Goal: Answer question/provide support: Share knowledge or assist other users

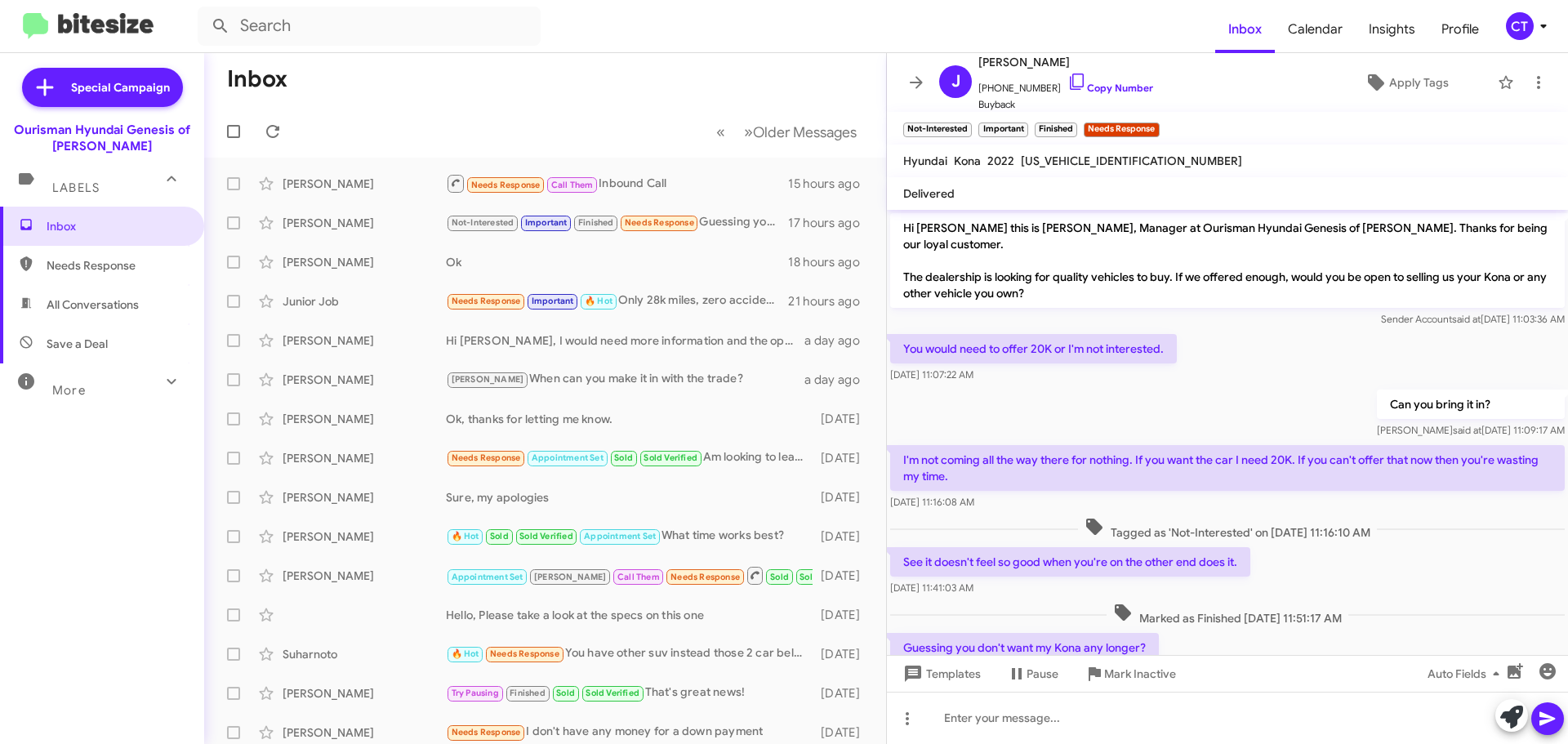
scroll to position [47, 0]
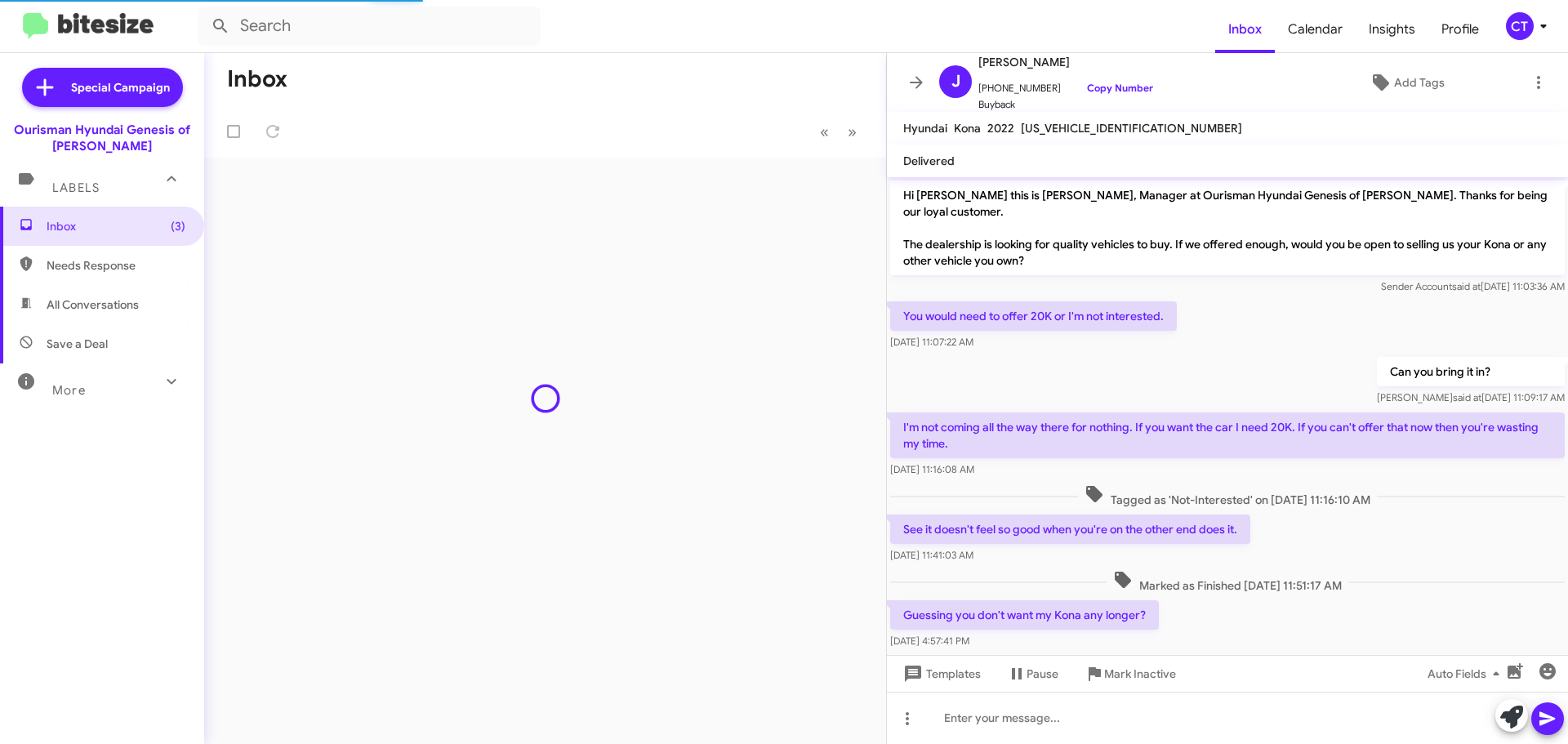
scroll to position [14, 0]
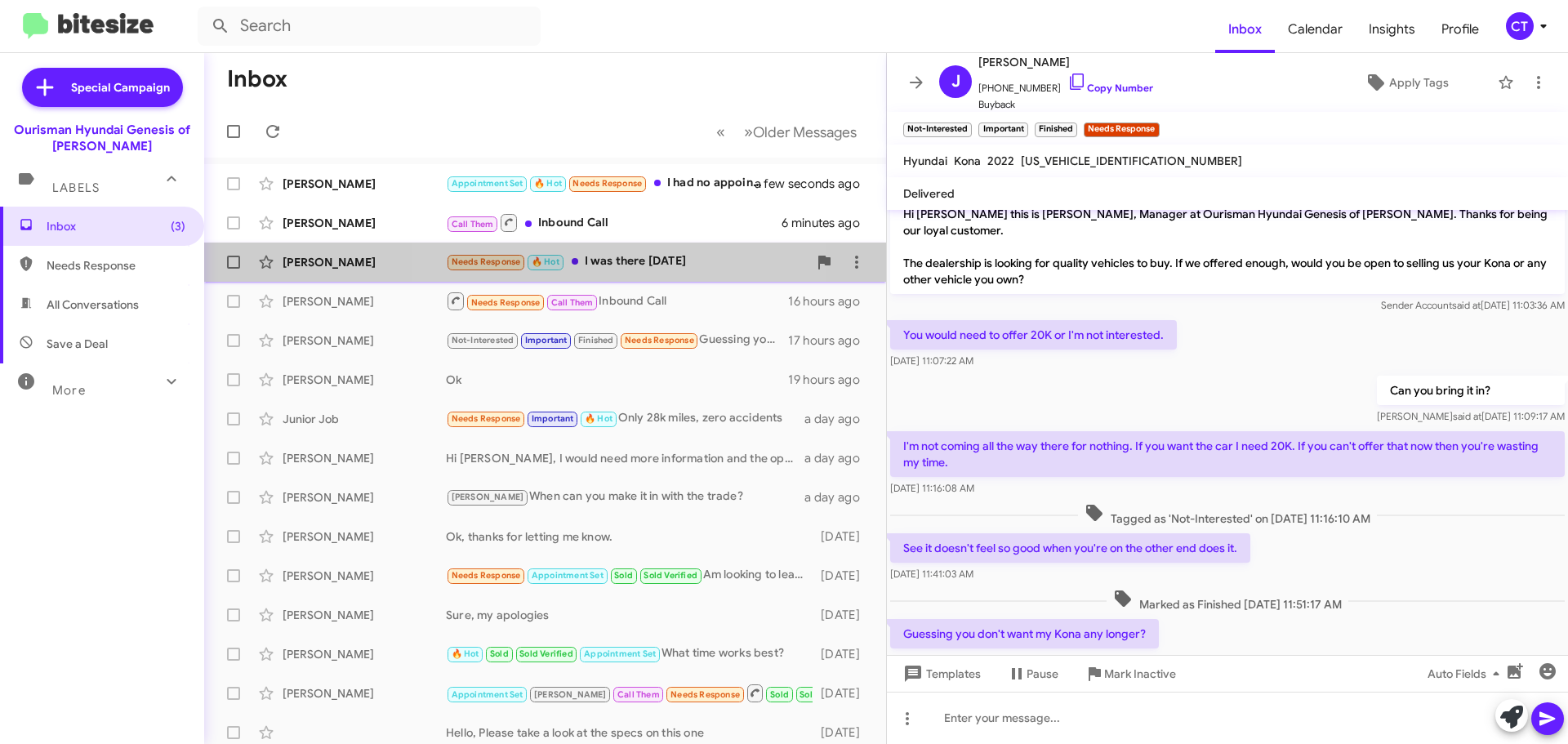
click at [633, 267] on div "Needs Response 🔥 Hot I was there [DATE]" at bounding box center [627, 262] width 362 height 19
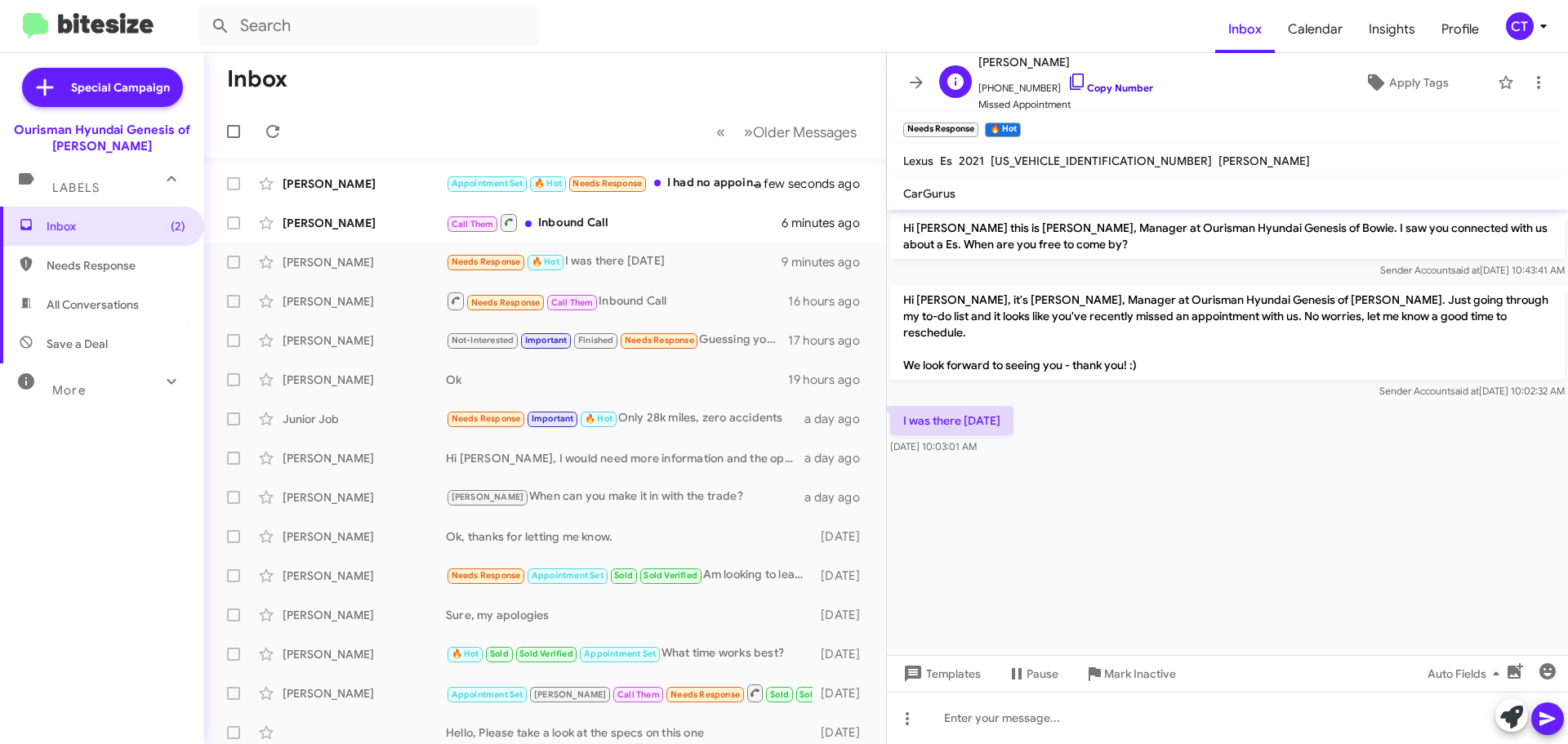
click at [1068, 77] on icon at bounding box center [1077, 81] width 19 height 19
drag, startPoint x: 894, startPoint y: 399, endPoint x: 1025, endPoint y: 435, distance: 135.9
click at [1025, 435] on div "I was there [DATE] 10:03:01 AM" at bounding box center [1227, 430] width 681 height 55
drag, startPoint x: 983, startPoint y: 409, endPoint x: 1034, endPoint y: 504, distance: 107.8
click at [1034, 504] on cdk-virtual-scroll-viewport "Hi [PERSON_NAME] this is [PERSON_NAME], Manager at Ourisman Hyundai Genesis of …" at bounding box center [1227, 431] width 681 height 445
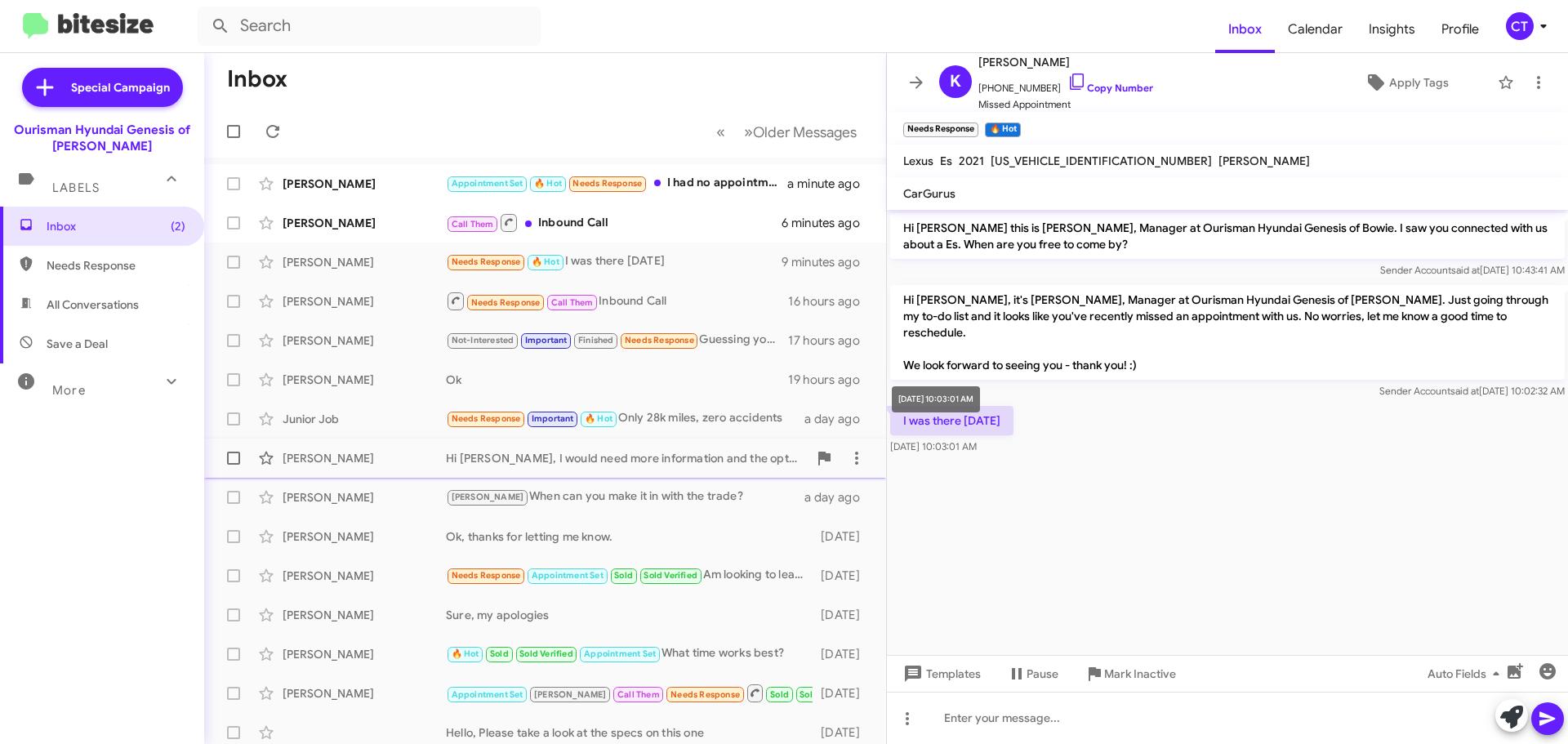
drag, startPoint x: 995, startPoint y: 427, endPoint x: 788, endPoint y: 469, distance: 211.2
click at [899, 405] on body "Inbox Calendar Insights Profile CT Special Campaign Ourisman Hyundai Genesis of…" at bounding box center [784, 372] width 1568 height 744
click at [1243, 525] on cdk-virtual-scroll-viewport "Hi [PERSON_NAME] this is [PERSON_NAME], Manager at Ourisman Hyundai Genesis of …" at bounding box center [1227, 431] width 681 height 445
drag, startPoint x: 894, startPoint y: 393, endPoint x: 1023, endPoint y: 432, distance: 134.8
click at [1023, 432] on div "I was there [DATE] 10:03:01 AM" at bounding box center [1227, 430] width 681 height 55
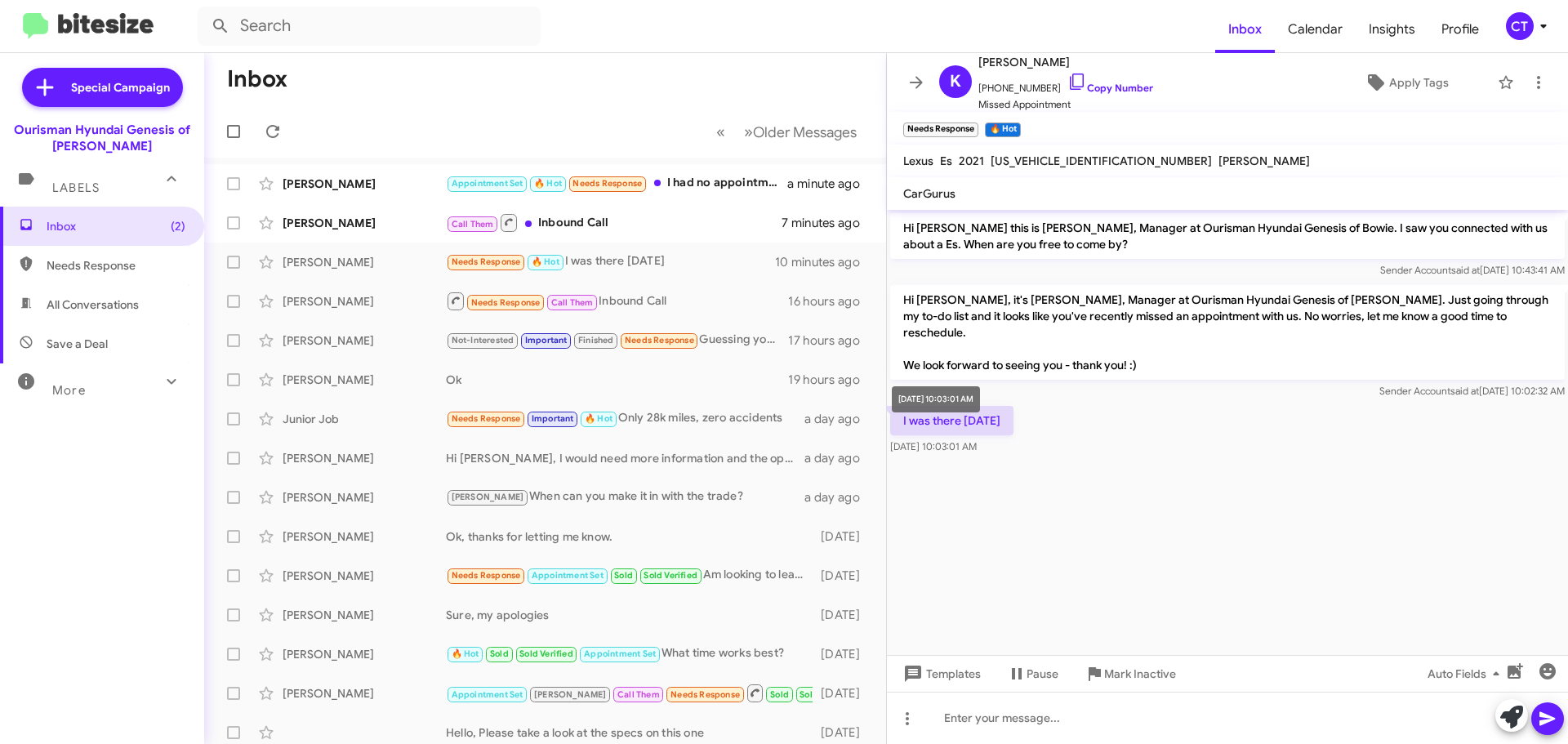
drag, startPoint x: 1005, startPoint y: 427, endPoint x: 1043, endPoint y: 440, distance: 40.2
click at [1043, 436] on div "I was there [DATE] 10:03:01 AM" at bounding box center [1227, 430] width 681 height 55
click at [1278, 410] on div "I was there [DATE] 10:03:01 AM" at bounding box center [1227, 430] width 681 height 55
click at [912, 363] on div "Hi [PERSON_NAME], it's [PERSON_NAME], Manager at Ourisman Hyundai Genesis of [P…" at bounding box center [1226, 341] width 674 height 114
drag, startPoint x: 898, startPoint y: 403, endPoint x: 1018, endPoint y: 439, distance: 125.3
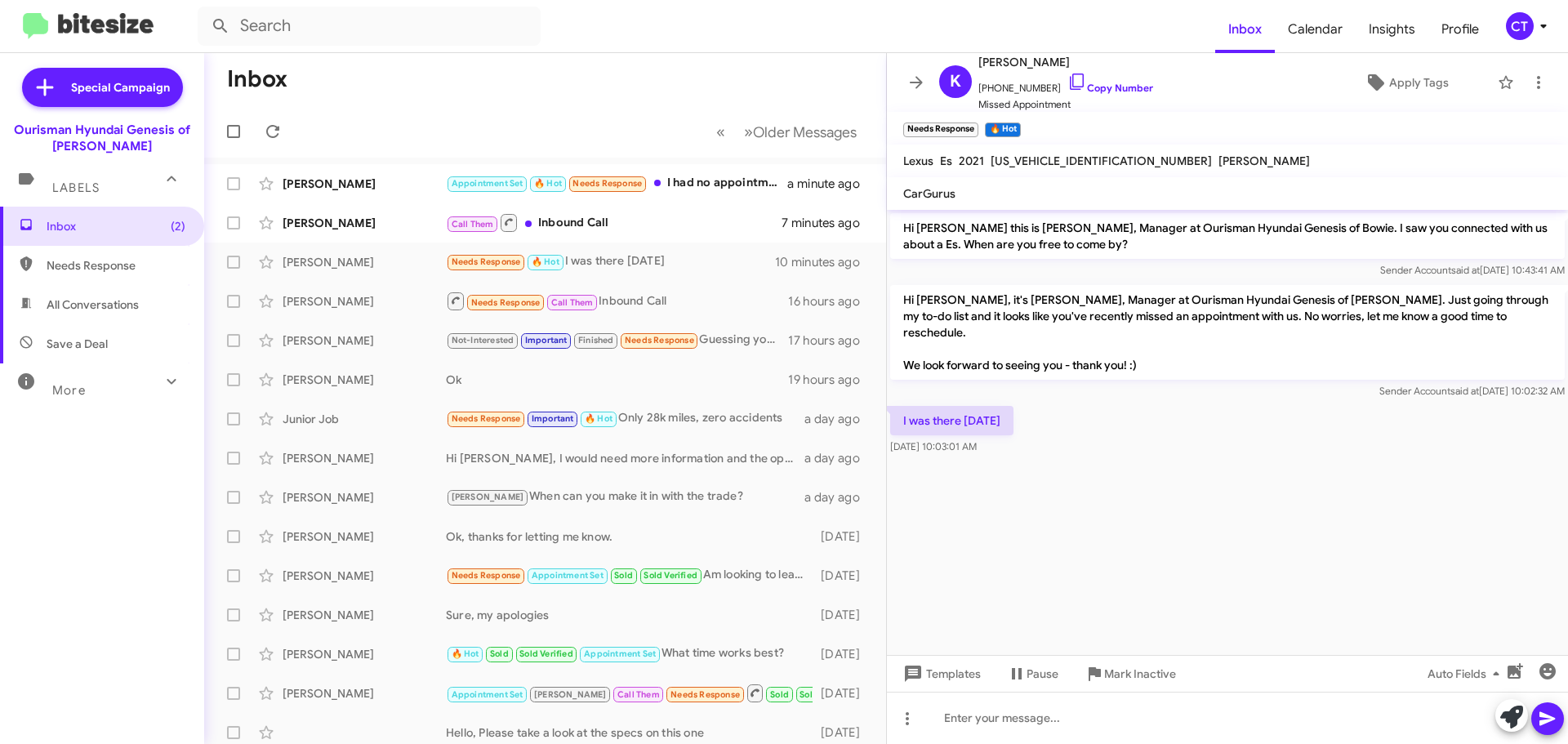
click at [1018, 439] on div "I was there [DATE] 10:03:01 AM" at bounding box center [1227, 430] width 681 height 55
copy div "I was there [DATE] 10:03:01 AM"
click at [662, 229] on div "Call Them Inbound Call" at bounding box center [627, 222] width 362 height 20
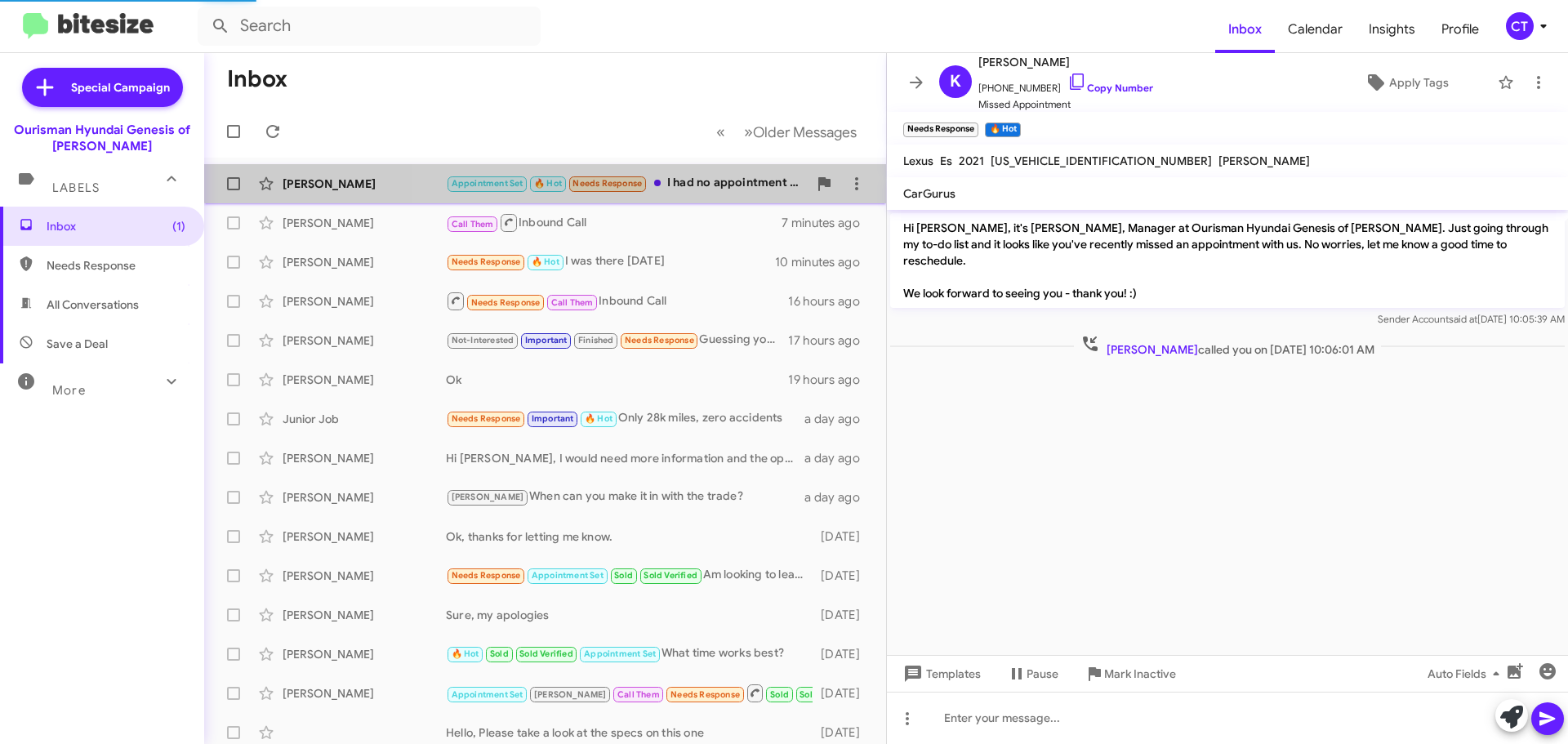
click at [714, 174] on div "Appointment Set 🔥 Hot Needs Response I had no appointment with you all. Came ou…" at bounding box center [627, 184] width 362 height 19
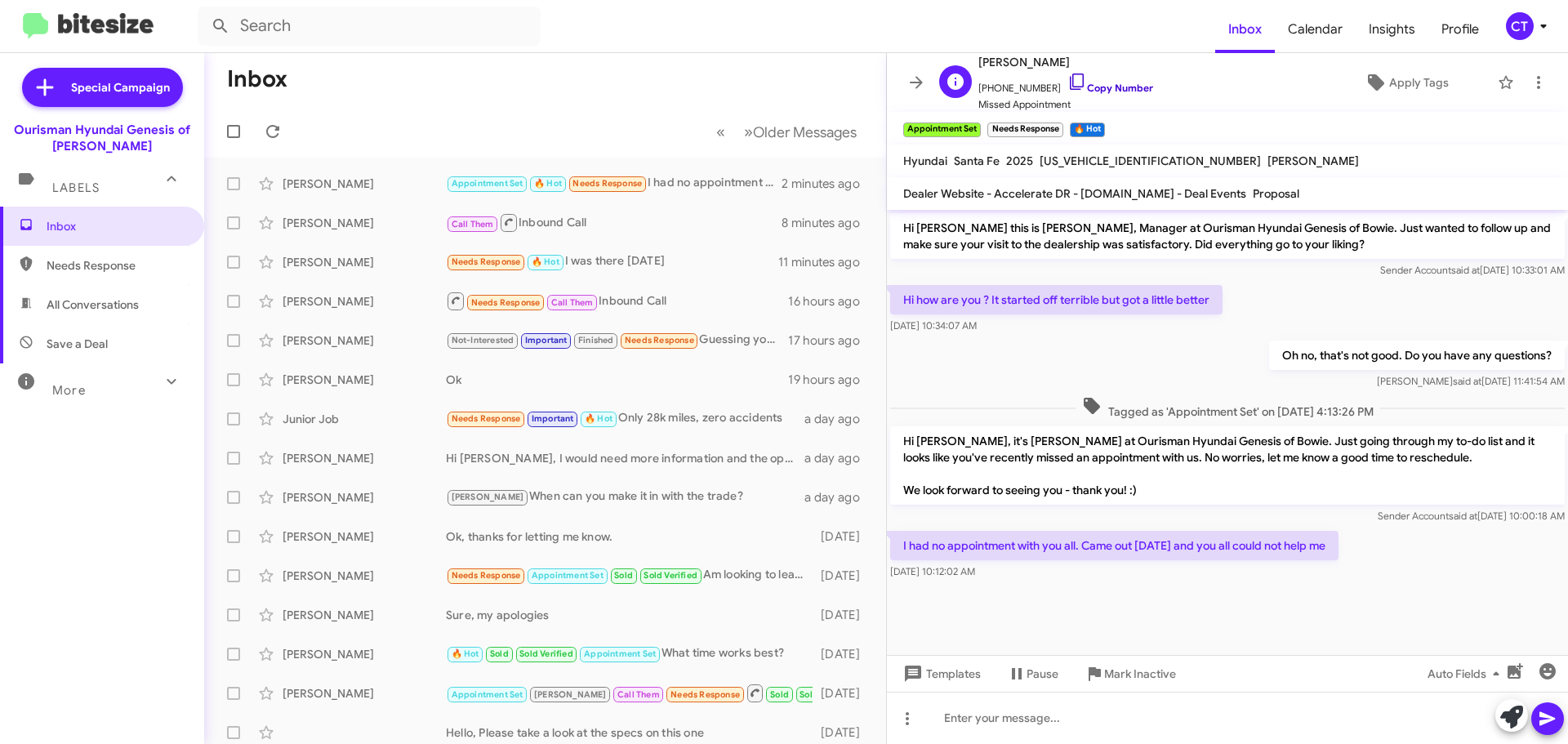
click at [1068, 82] on icon at bounding box center [1077, 81] width 19 height 19
drag, startPoint x: 1351, startPoint y: 543, endPoint x: 898, endPoint y: 549, distance: 453.0
click at [898, 549] on p "I had no appointment with you all. Came out [DATE] and you all could not help me" at bounding box center [1114, 545] width 449 height 30
copy p "I had no appointment with you all. Came out [DATE] and you all could not help me"
drag, startPoint x: 1117, startPoint y: 677, endPoint x: 1034, endPoint y: 689, distance: 83.9
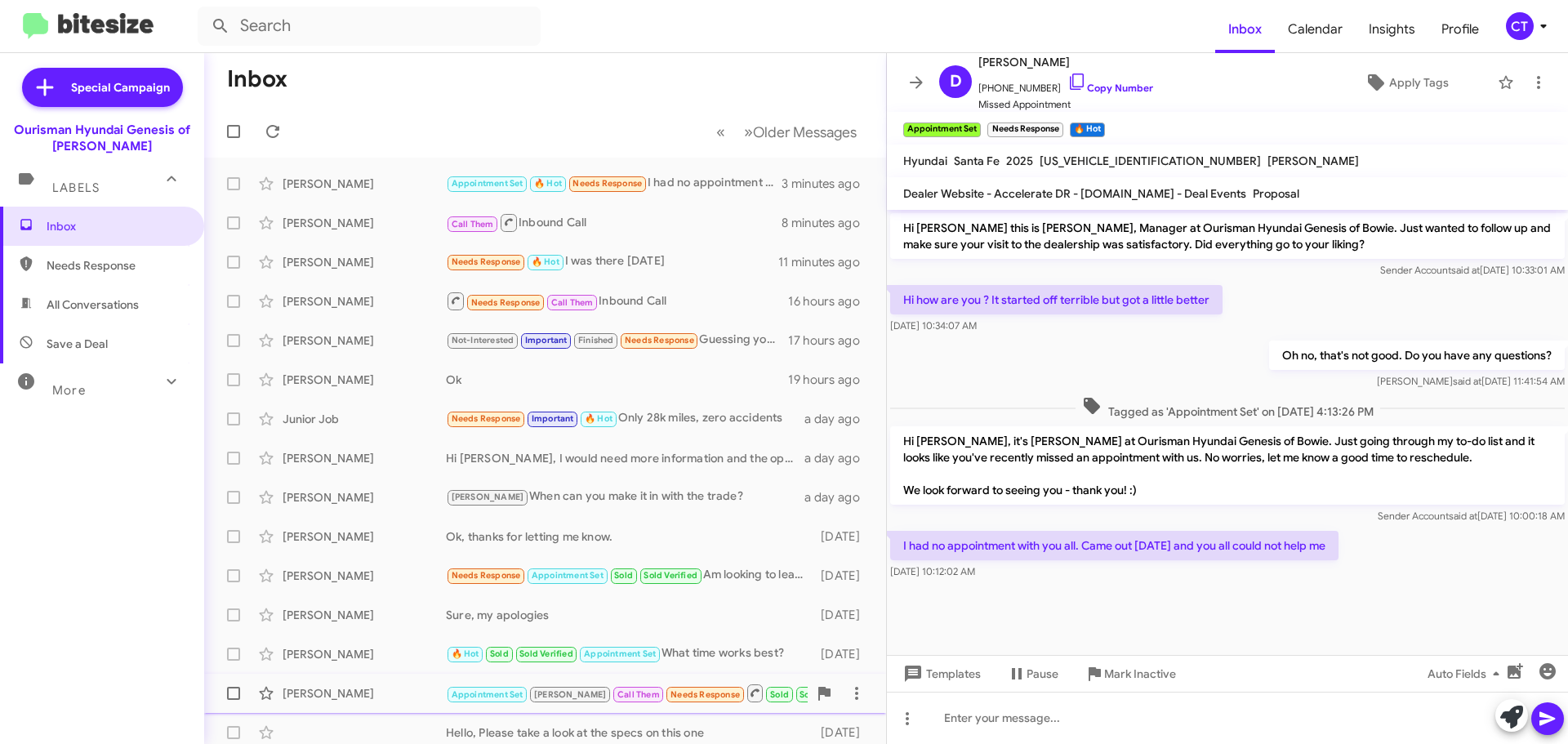
click at [1117, 677] on span "Mark Inactive" at bounding box center [1139, 673] width 72 height 30
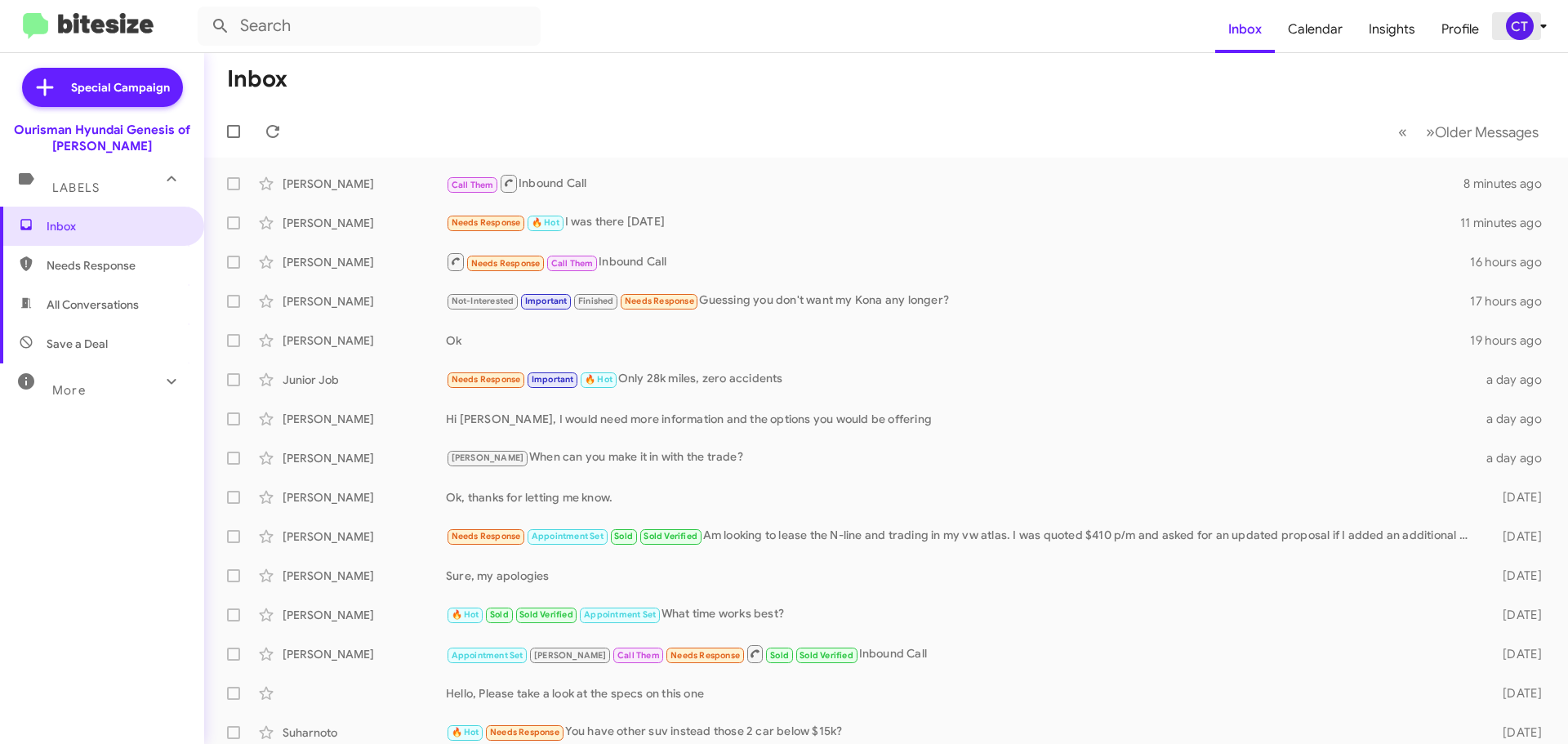
click at [1532, 25] on span "CT" at bounding box center [1529, 26] width 49 height 28
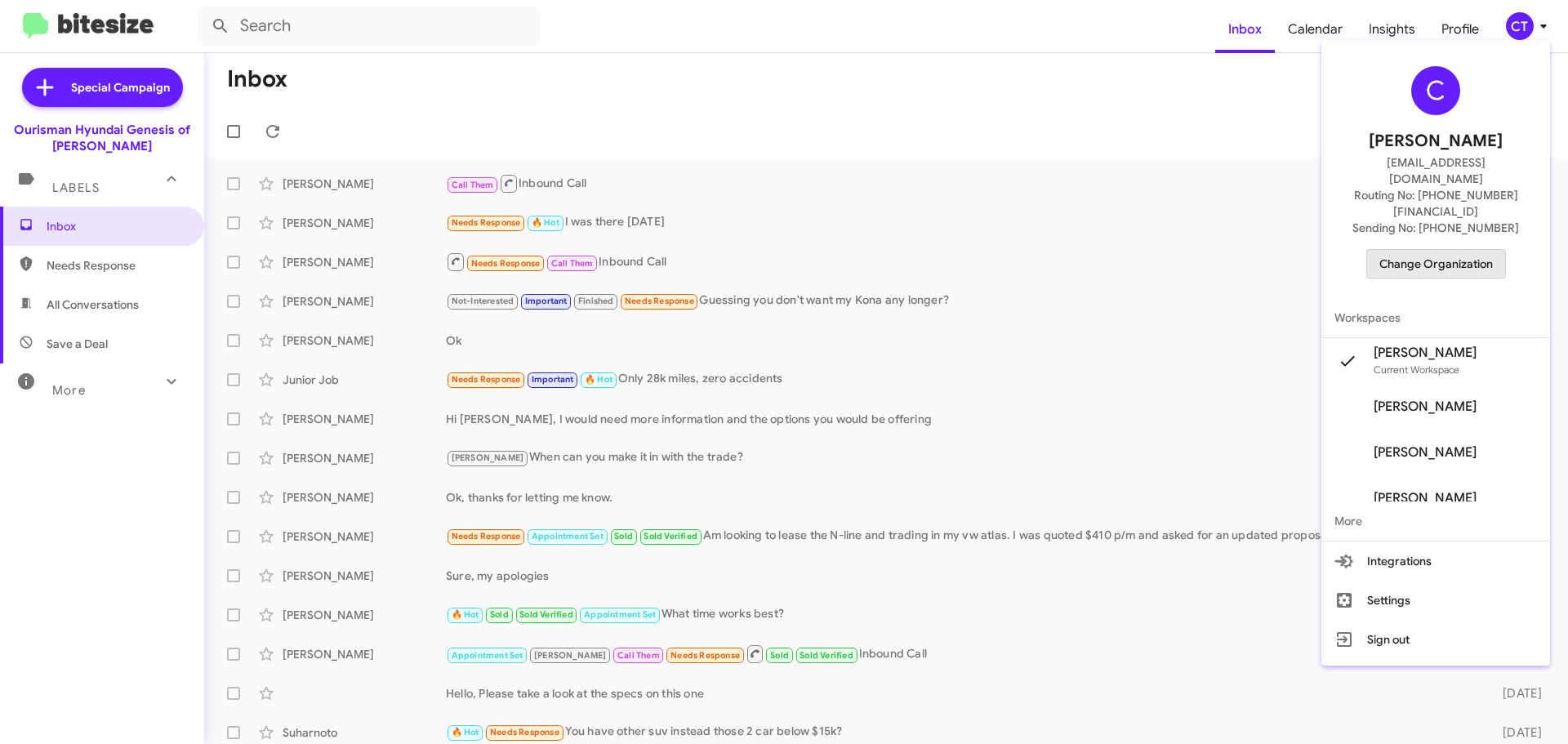
click at [1447, 250] on span "Change Organization" at bounding box center [1436, 263] width 114 height 28
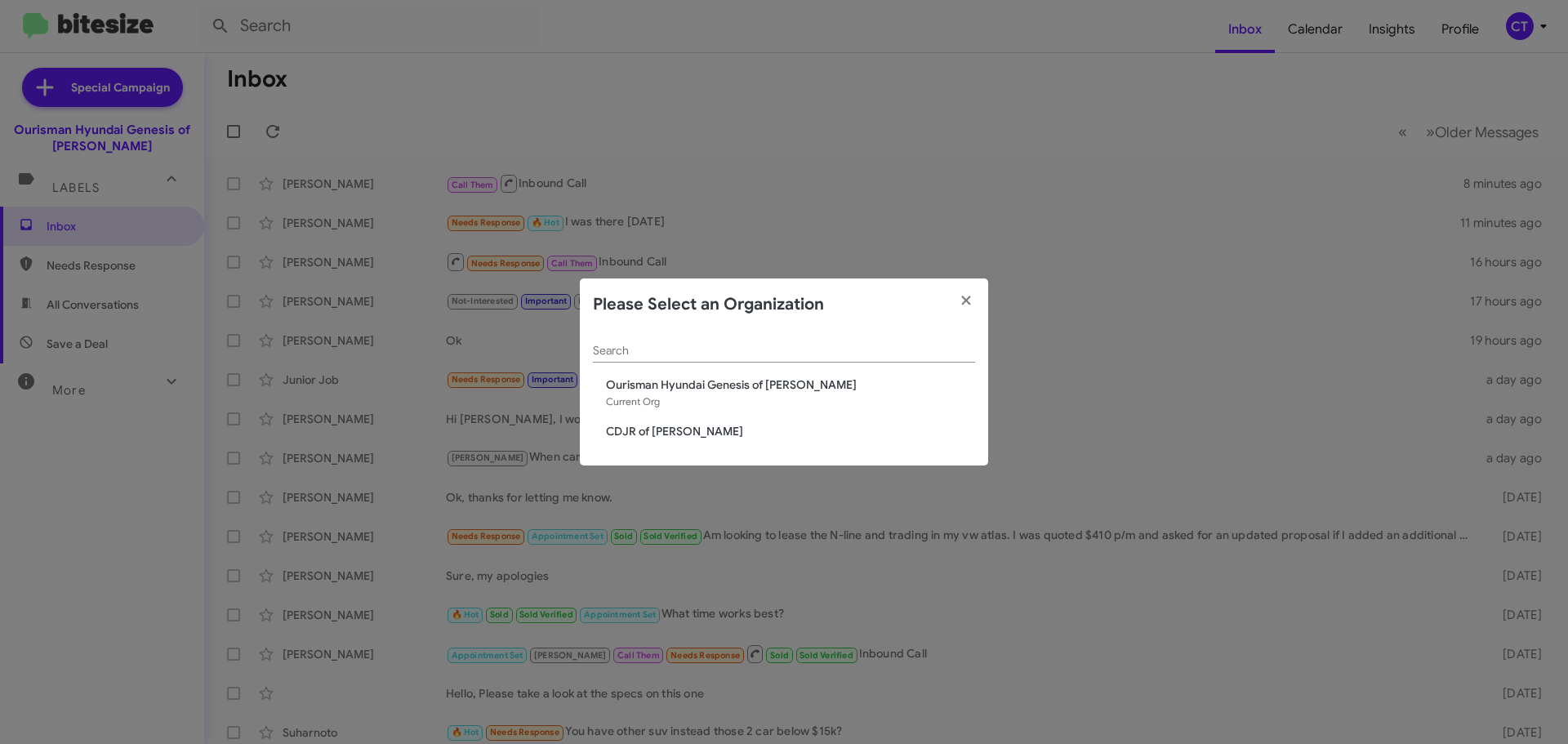
drag, startPoint x: 661, startPoint y: 433, endPoint x: 350, endPoint y: 454, distance: 311.7
click at [660, 433] on span "CDJR of [PERSON_NAME]" at bounding box center [790, 430] width 369 height 16
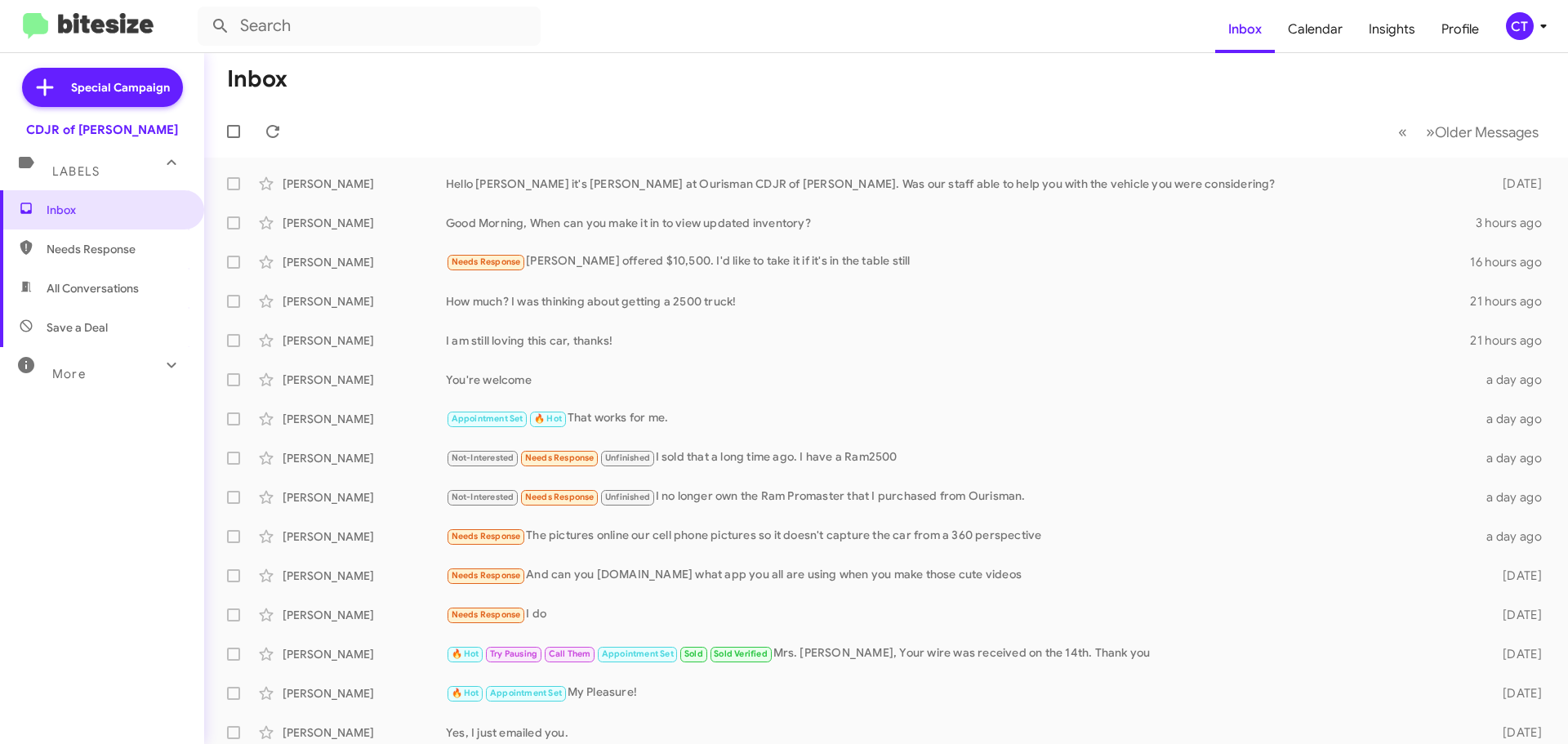
click at [139, 281] on span "All Conversations" at bounding box center [93, 288] width 92 height 16
type input "in:all-conversations"
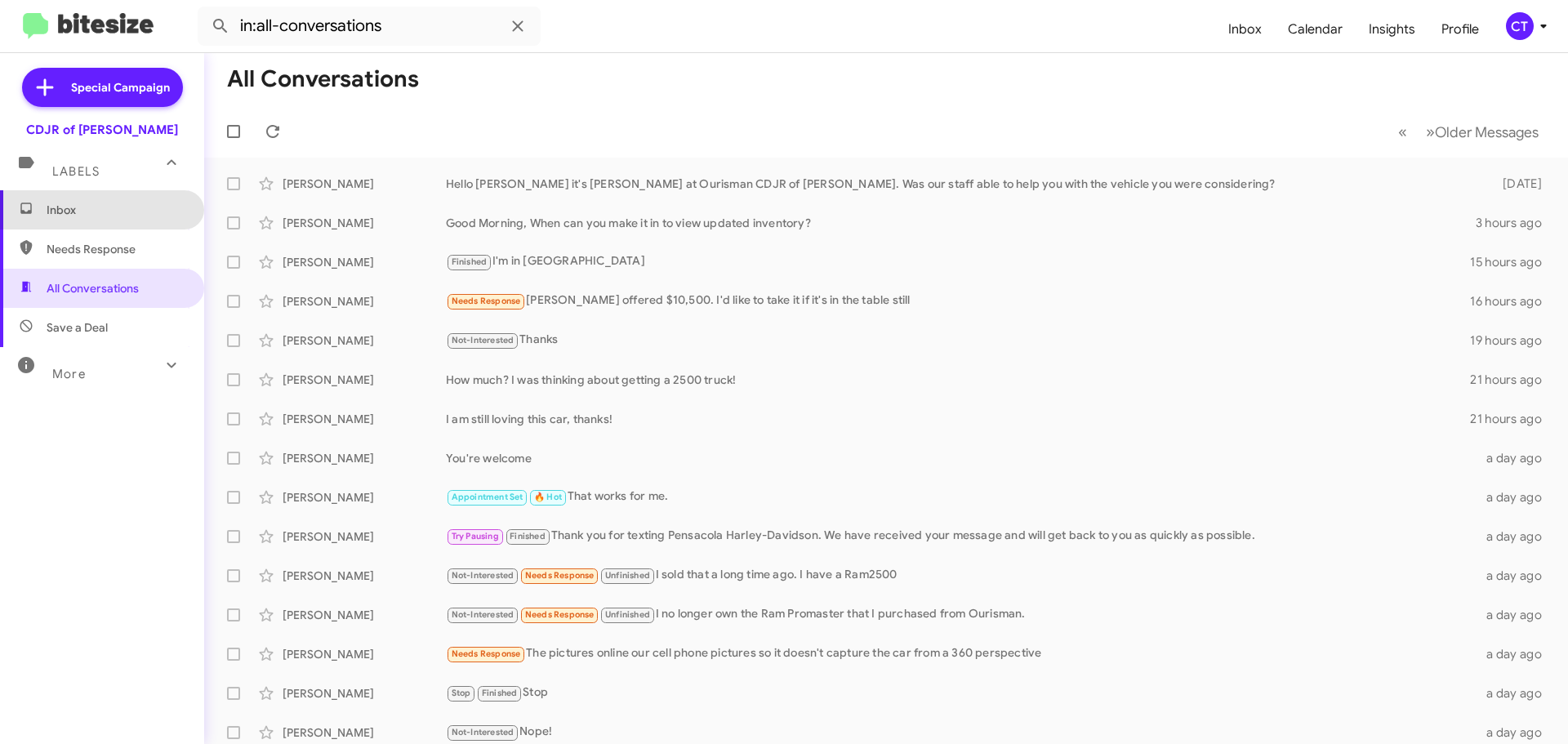
click at [124, 220] on span "Inbox" at bounding box center [101, 209] width 204 height 39
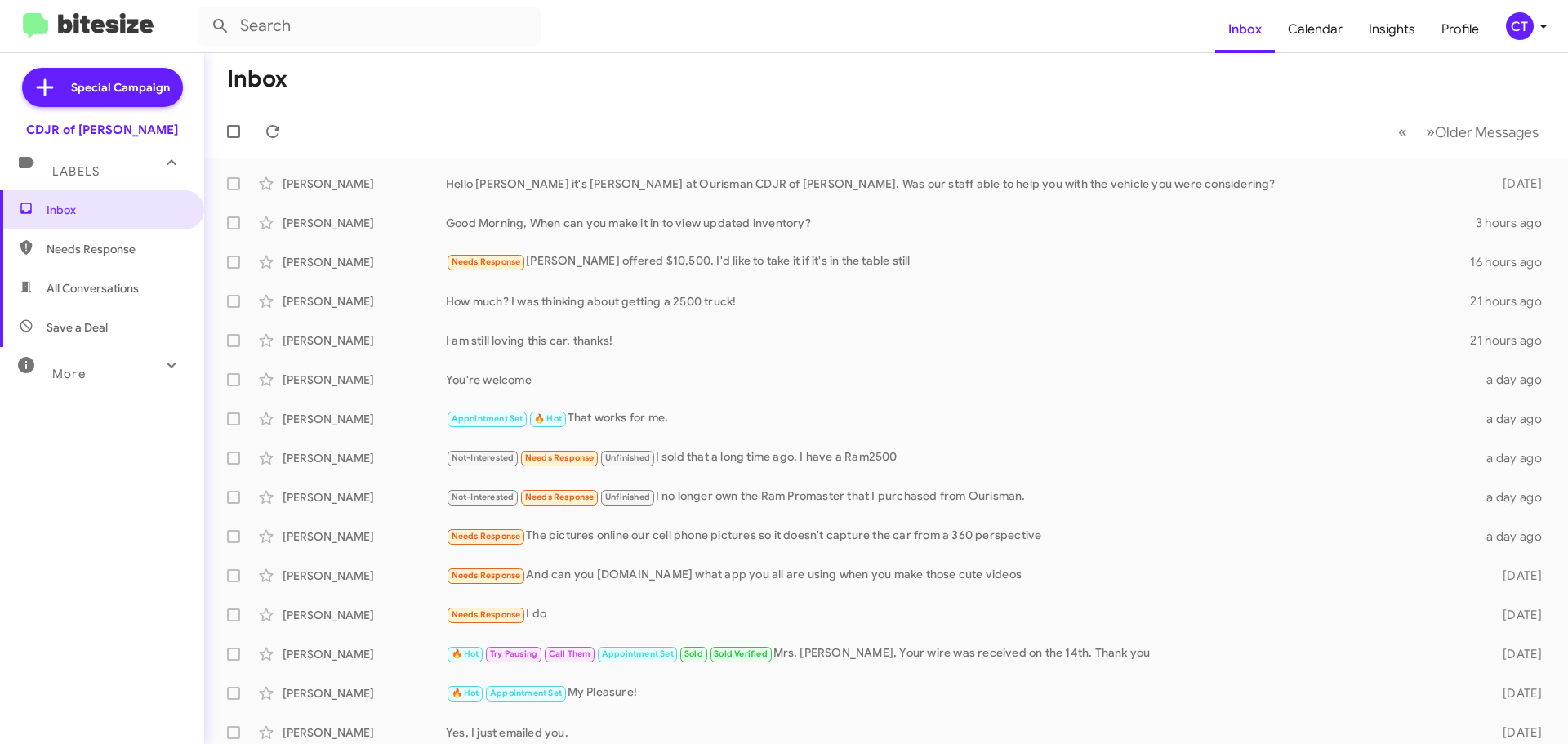
click at [162, 365] on icon at bounding box center [171, 364] width 19 height 19
click at [131, 411] on span "Important" at bounding box center [116, 418] width 139 height 16
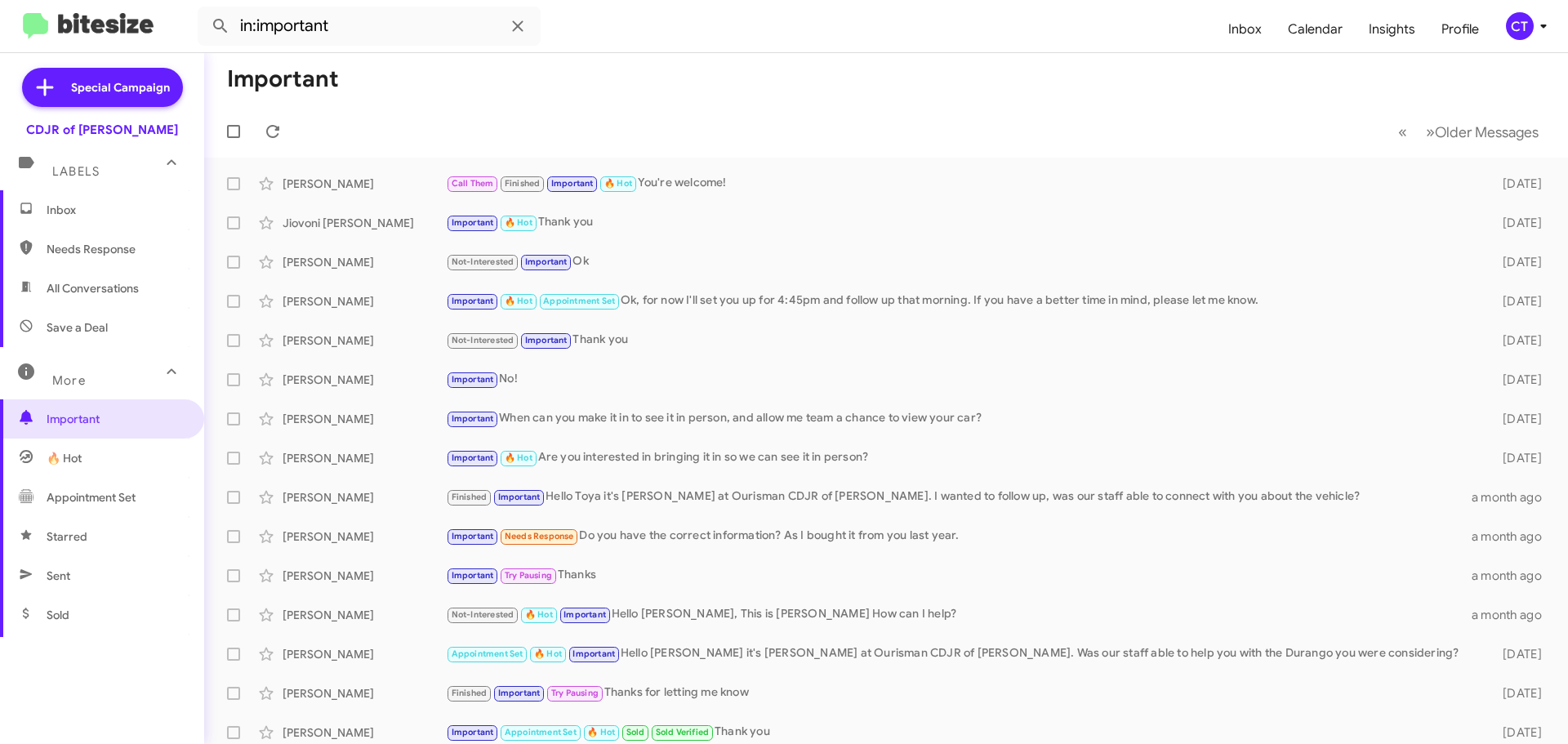
click at [89, 383] on div "More" at bounding box center [86, 374] width 145 height 31
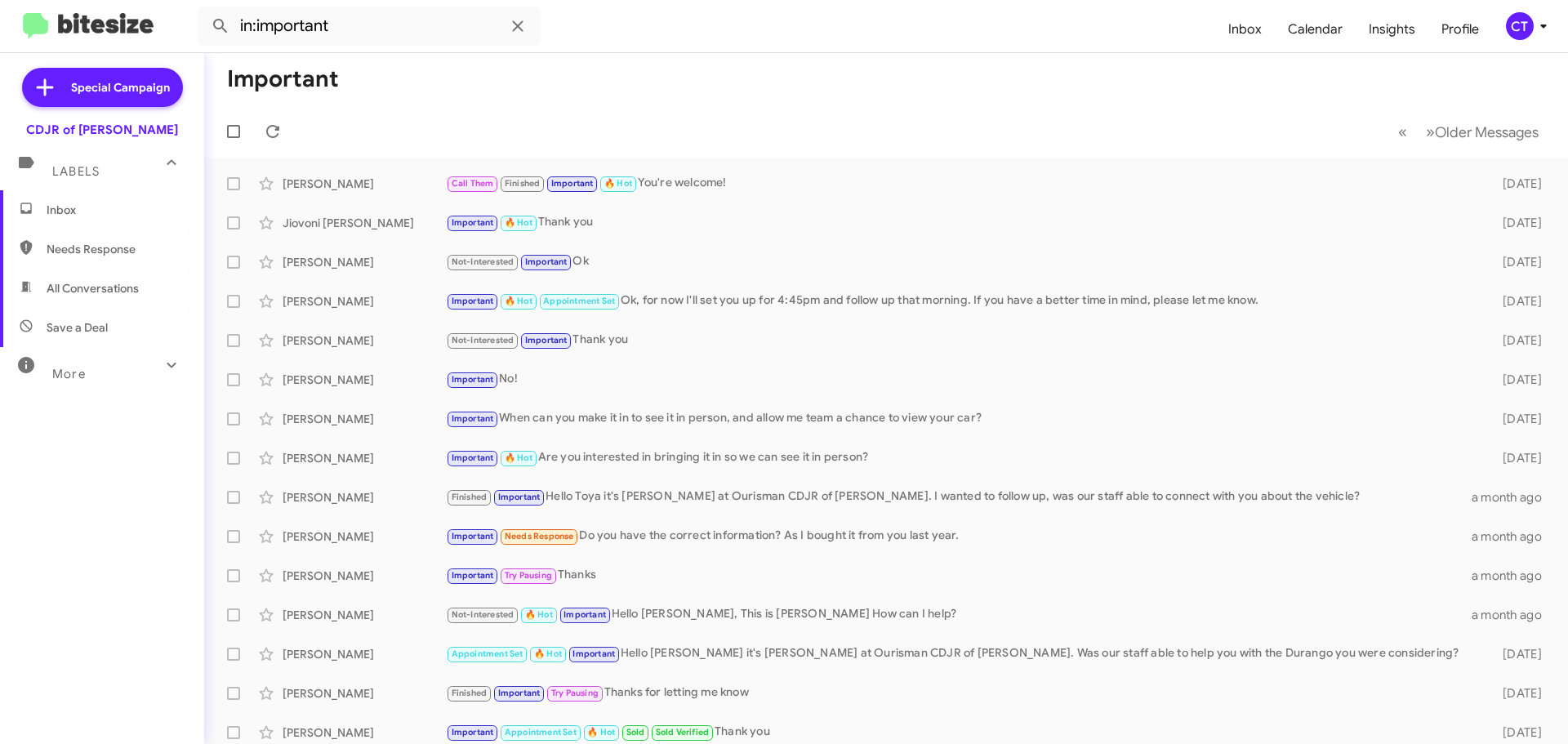
click at [91, 383] on mat-expansion-panel-header "More" at bounding box center [101, 366] width 204 height 39
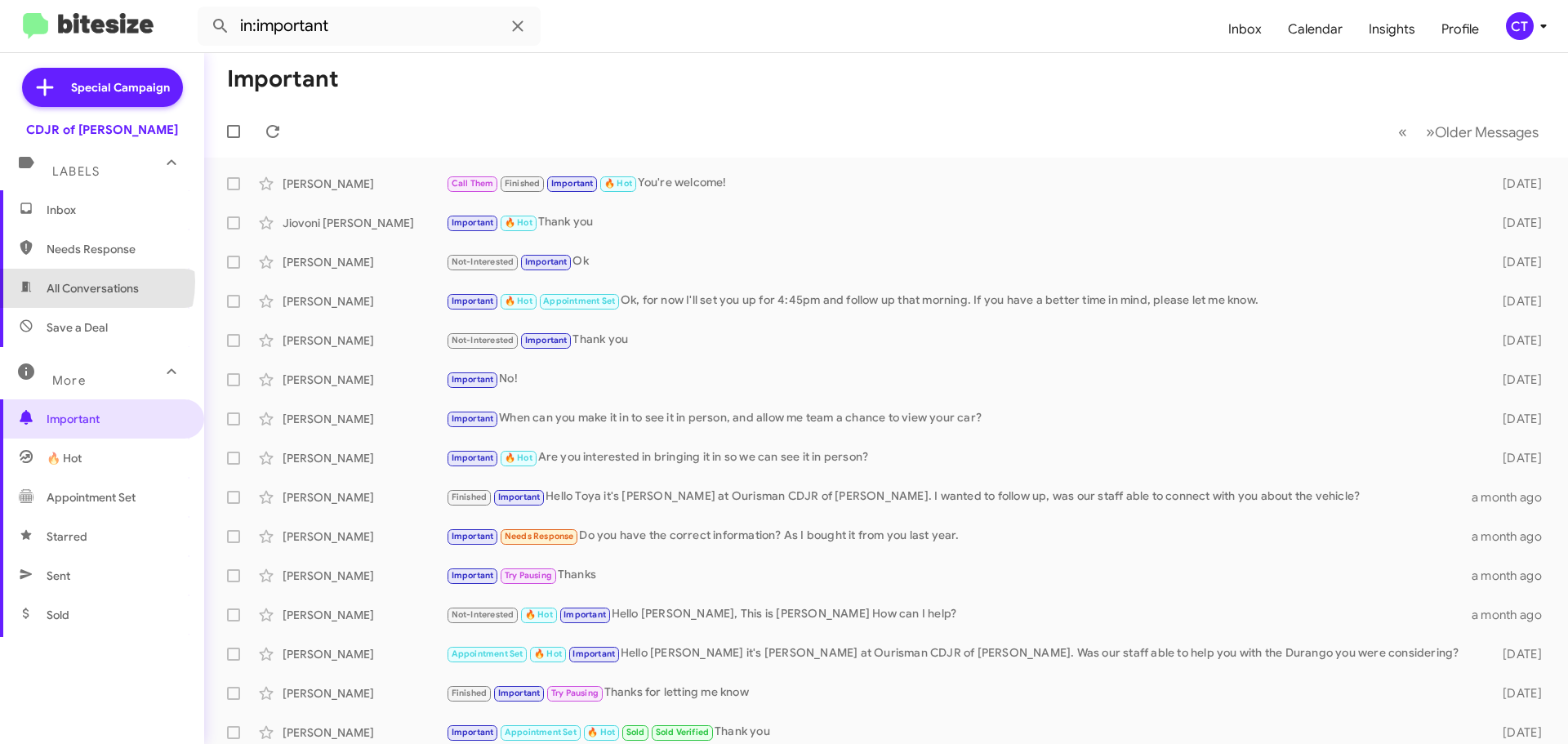
click at [84, 281] on span "All Conversations" at bounding box center [93, 288] width 92 height 16
type input "in:all-conversations"
